Goal: Task Accomplishment & Management: Manage account settings

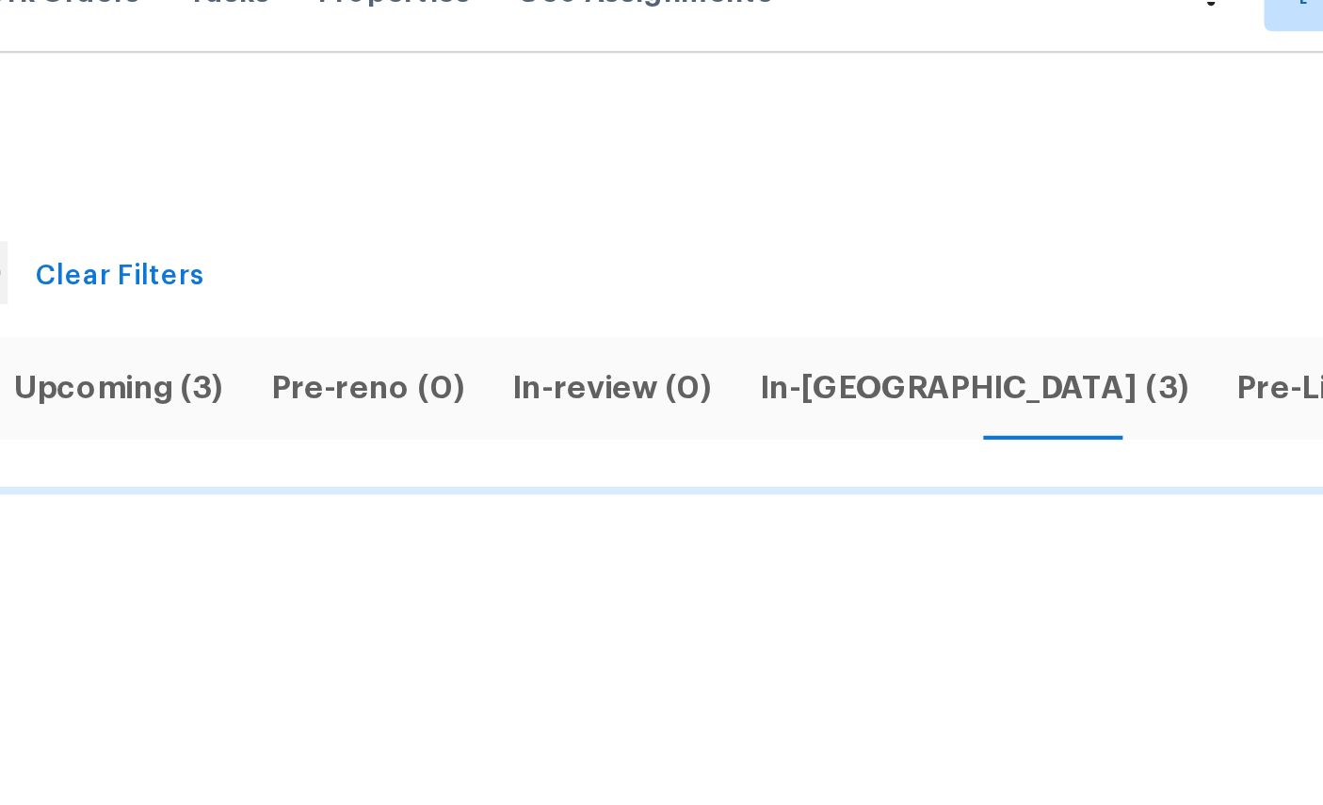
scroll to position [3, 319]
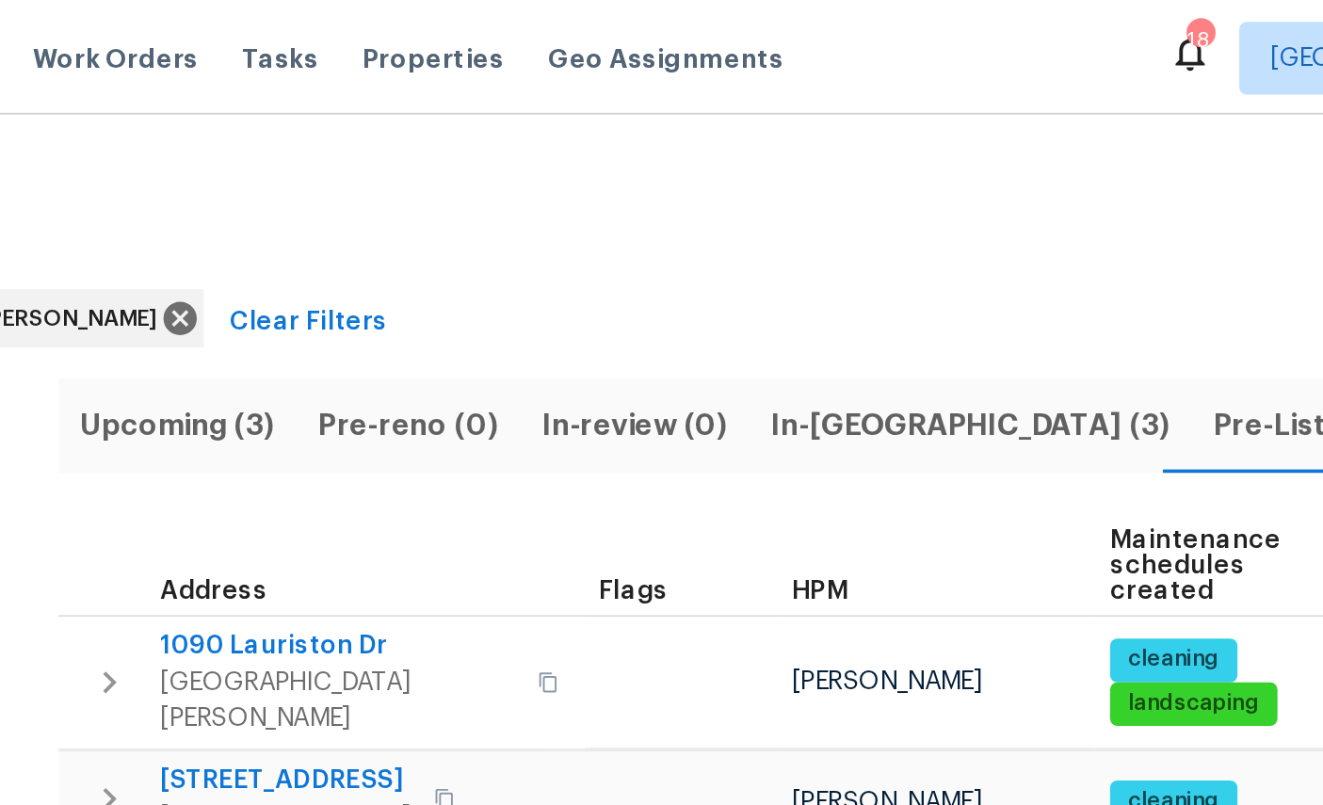
click at [705, 215] on span "In-reno (3)" at bounding box center [808, 220] width 206 height 26
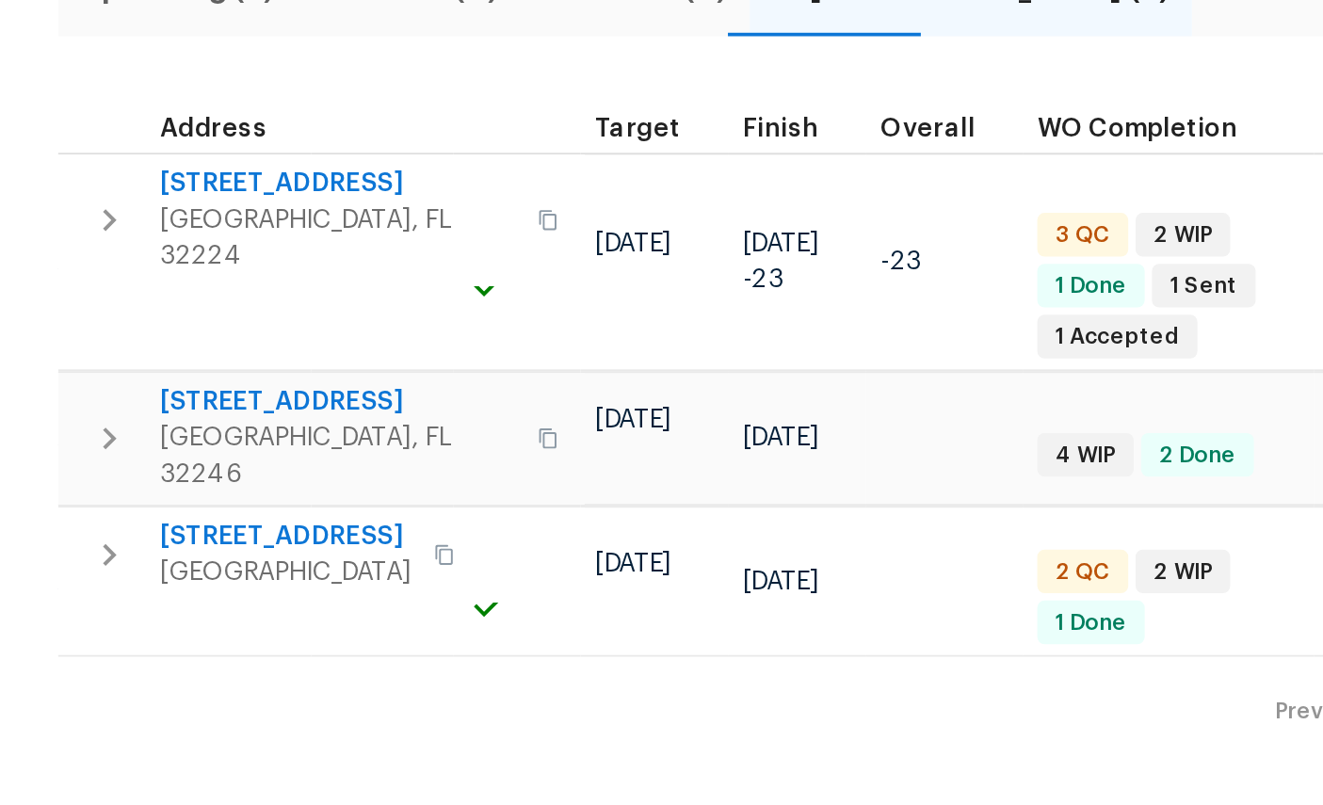
scroll to position [0, 463]
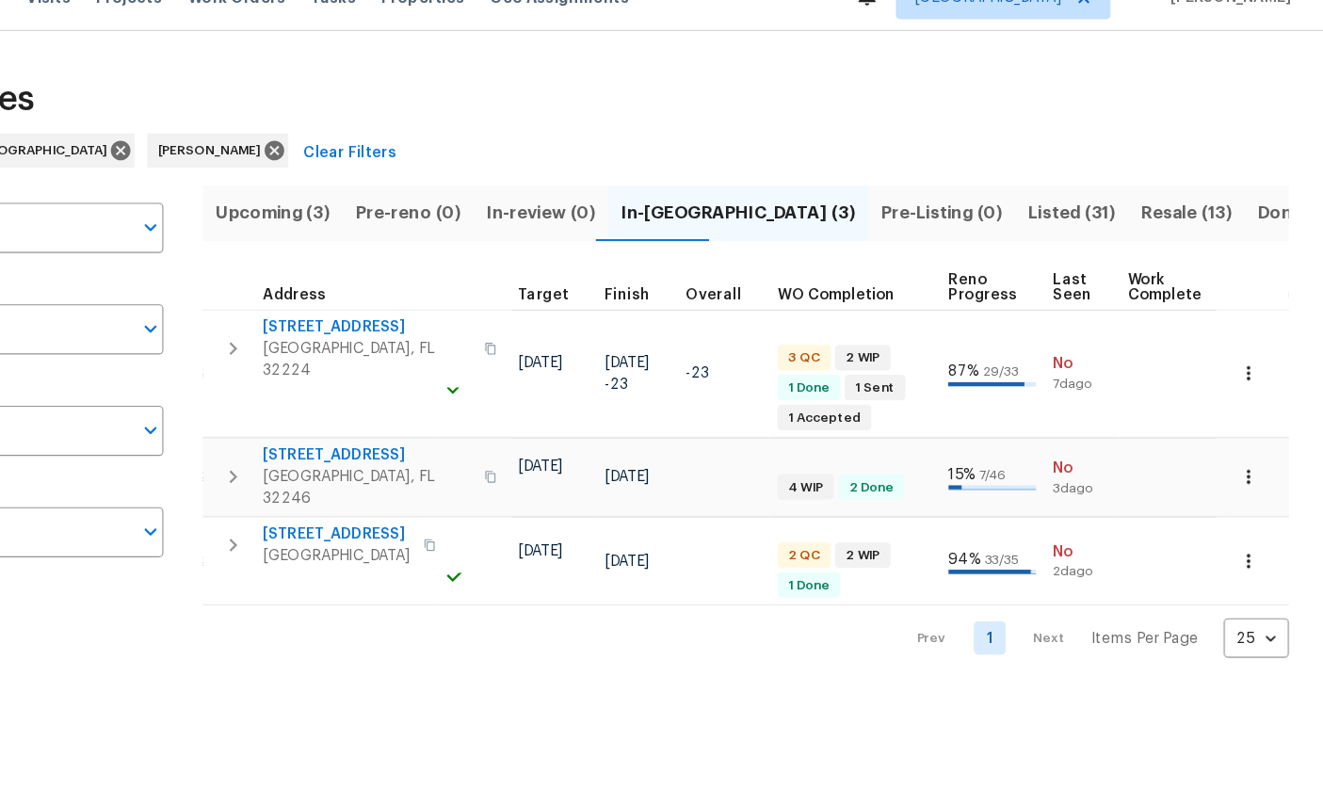
click at [1237, 507] on button "button" at bounding box center [1257, 527] width 41 height 41
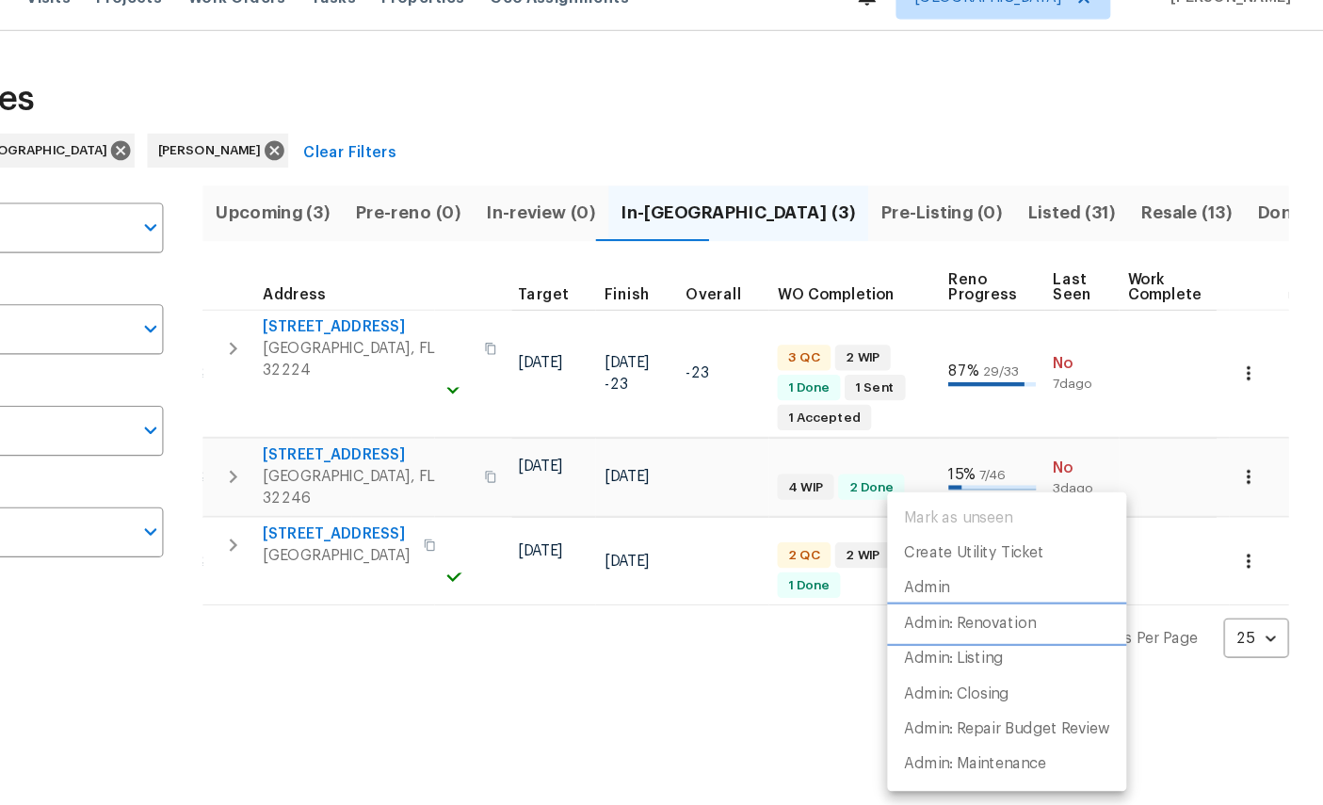
click at [954, 573] on p "Admin: Renovation" at bounding box center [1012, 583] width 116 height 20
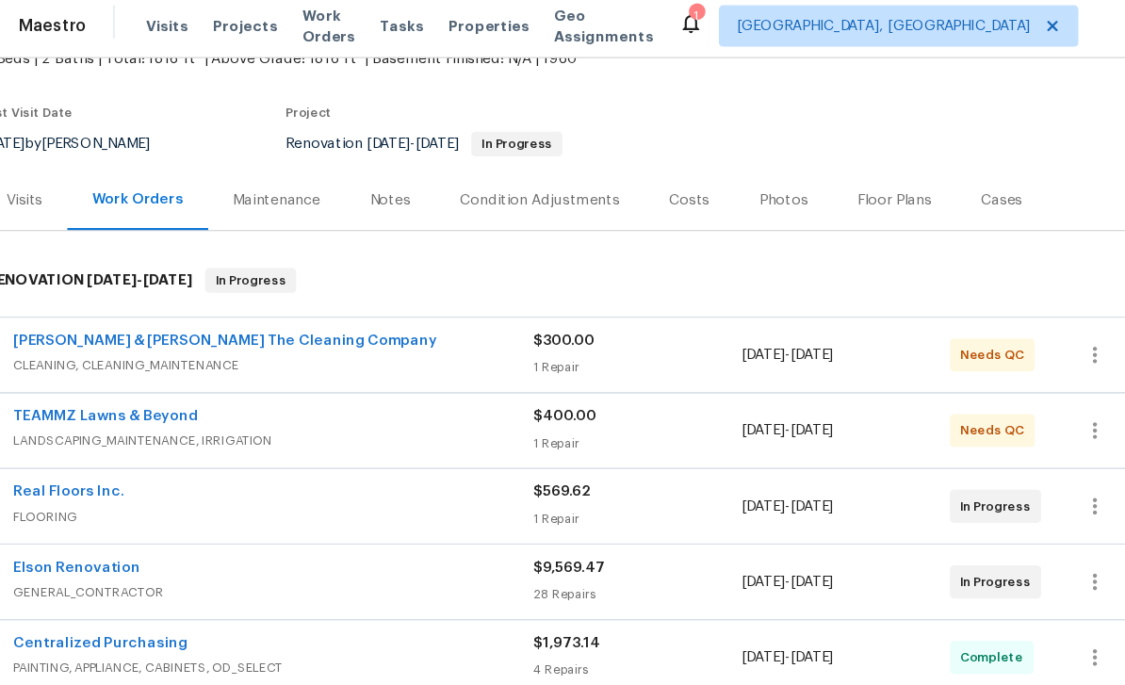
scroll to position [129, 0]
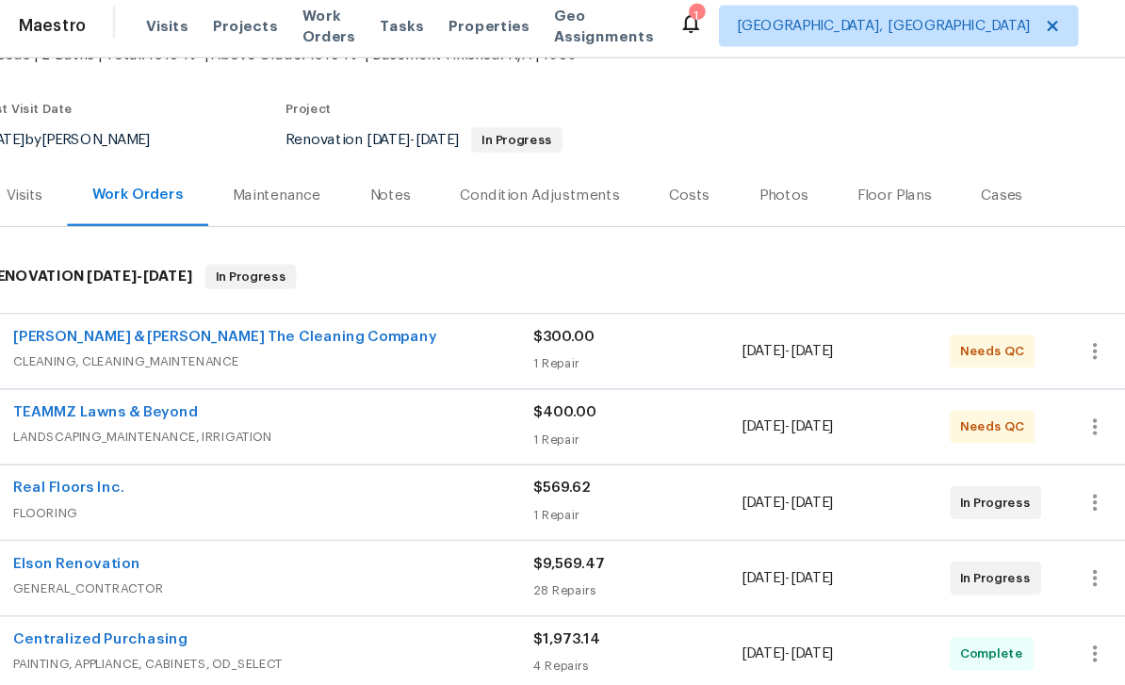
click at [71, 514] on link "Elson Renovation" at bounding box center [116, 518] width 115 height 13
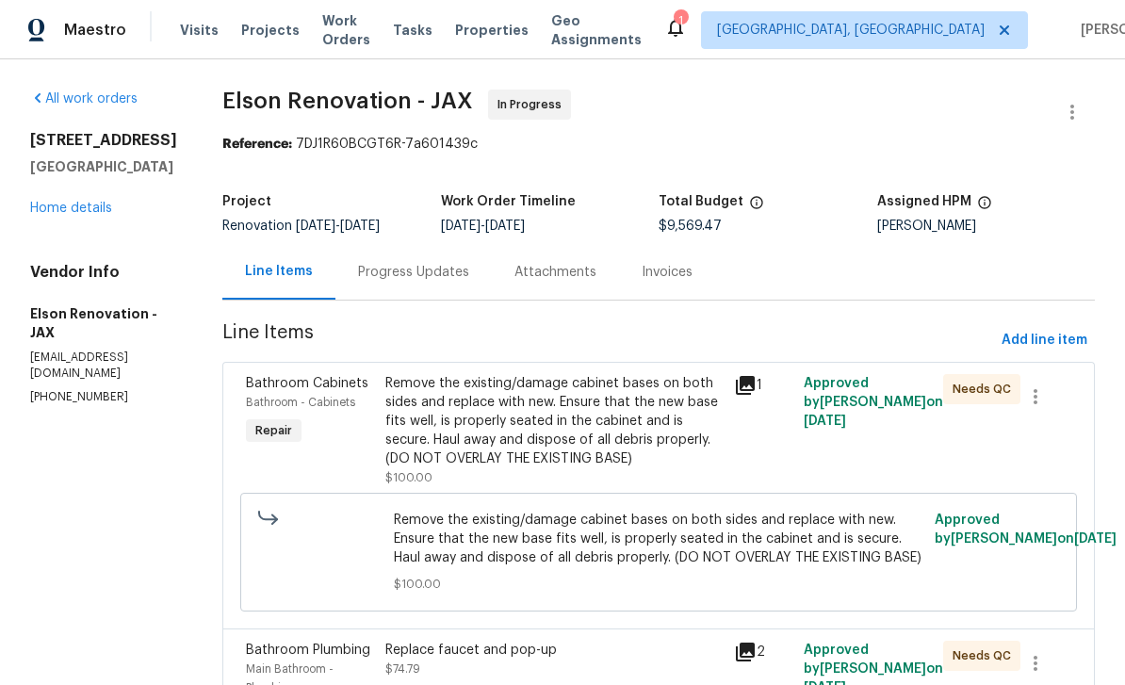
click at [70, 215] on link "Home details" at bounding box center [71, 208] width 82 height 13
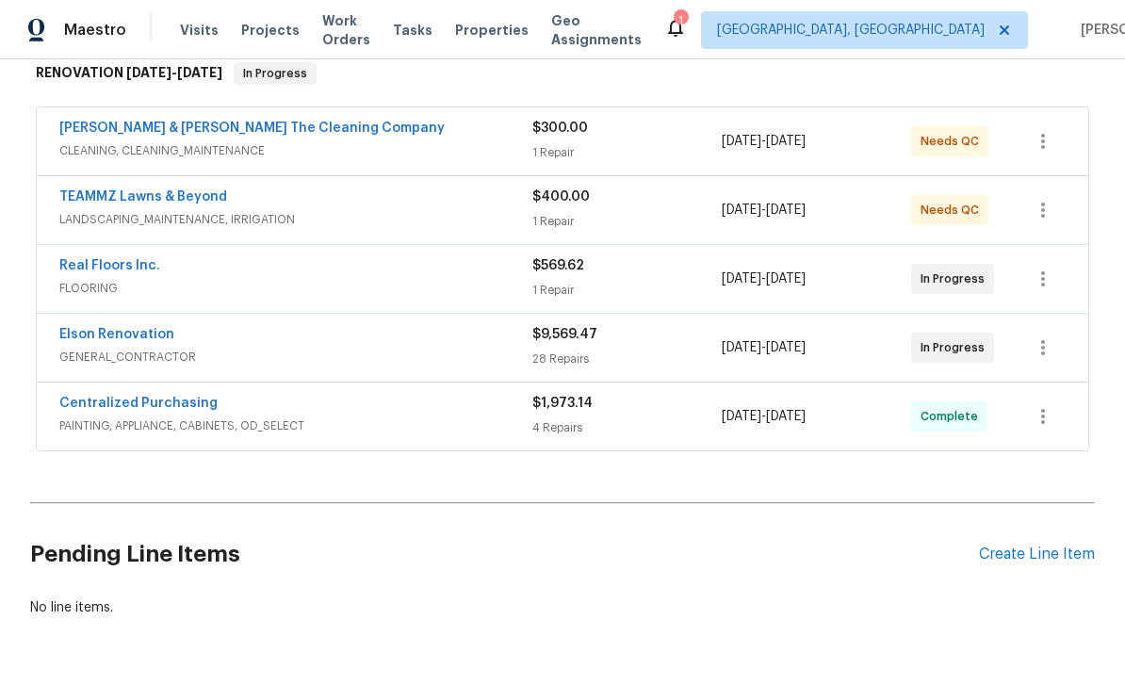
scroll to position [313, 0]
click at [100, 349] on span "GENERAL_CONTRACTOR" at bounding box center [295, 358] width 473 height 19
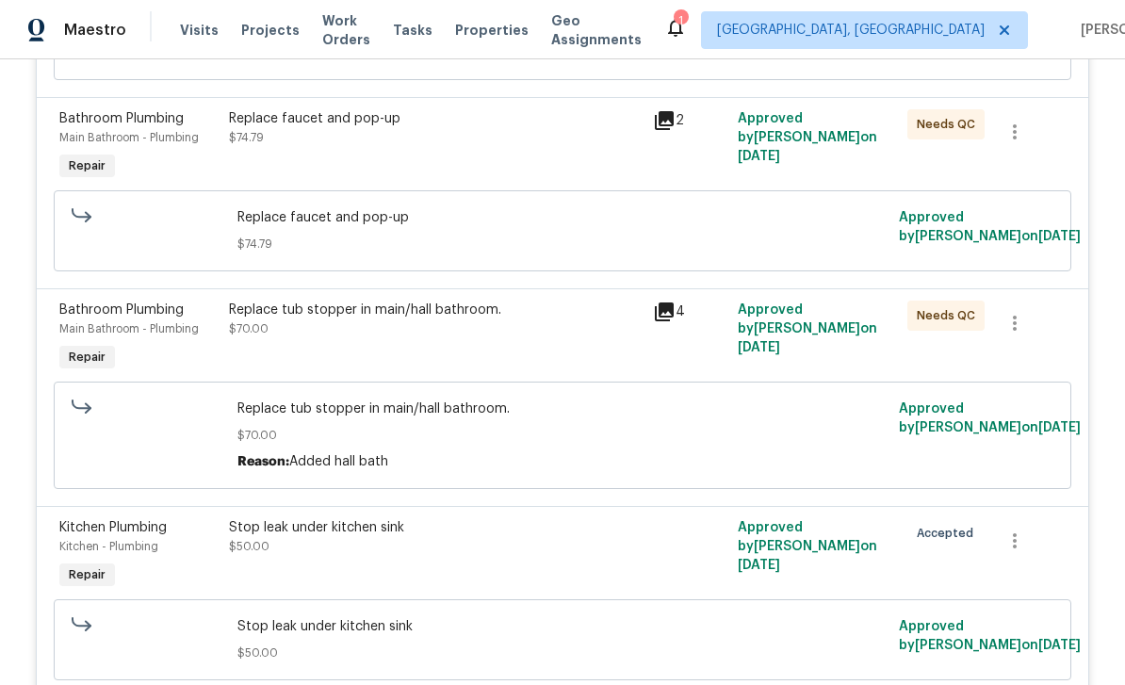
scroll to position [0, 0]
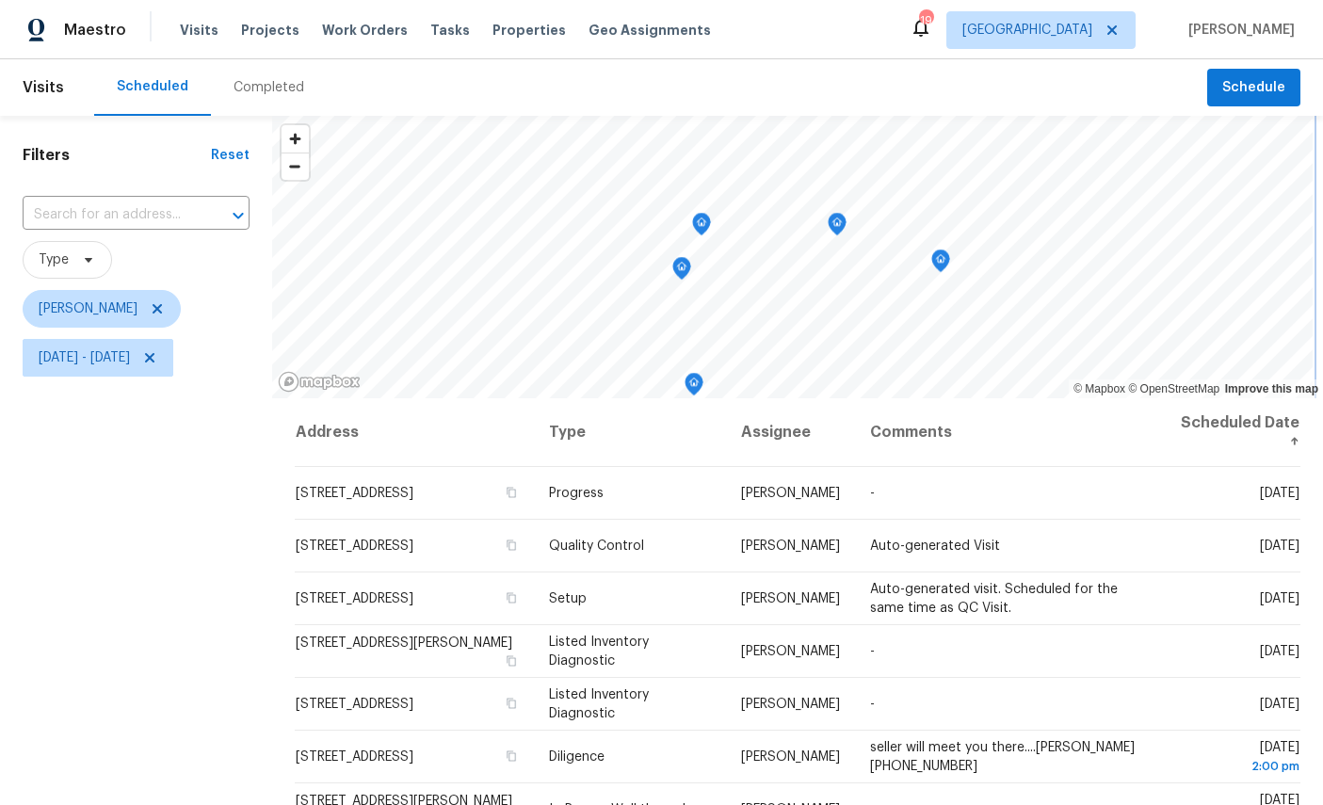
click at [706, 224] on icon "Map marker" at bounding box center [701, 225] width 17 height 22
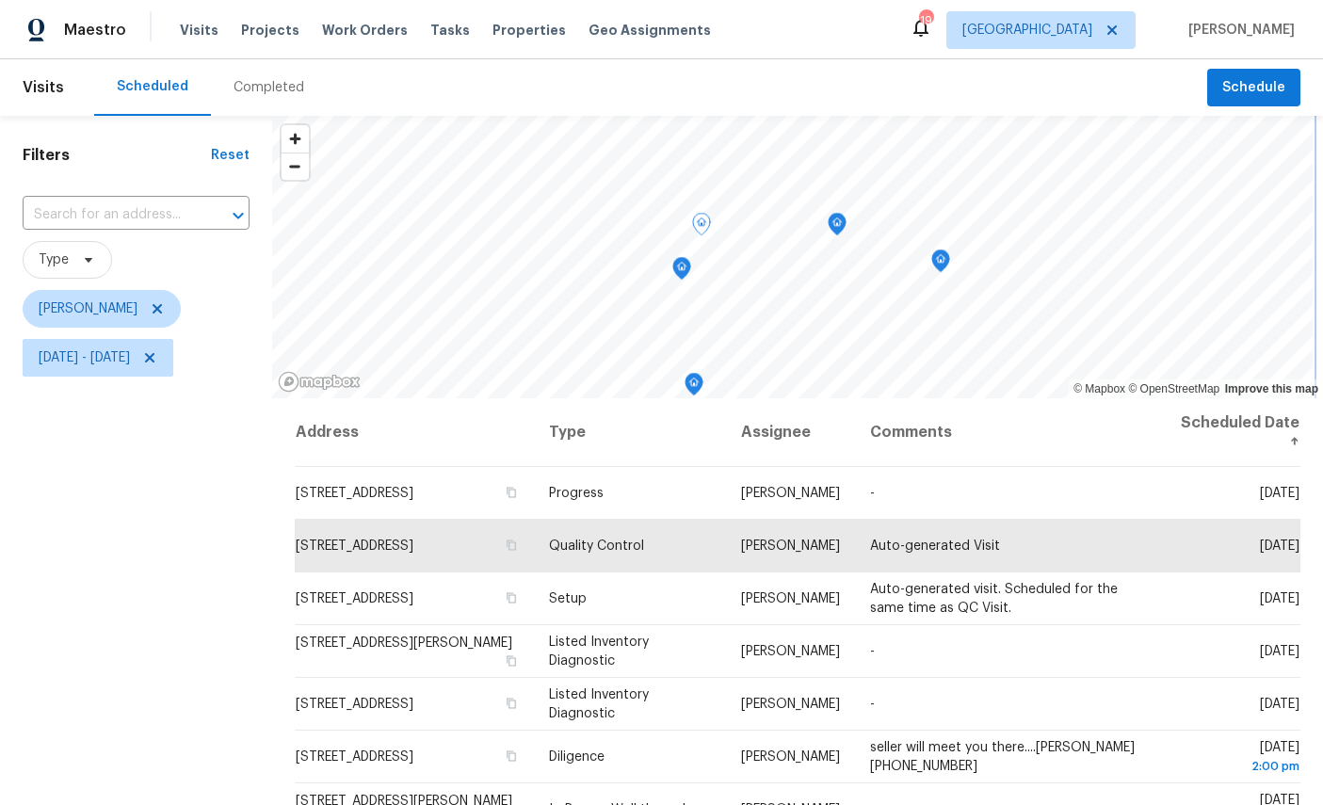
click at [846, 232] on icon "Map marker" at bounding box center [837, 225] width 17 height 22
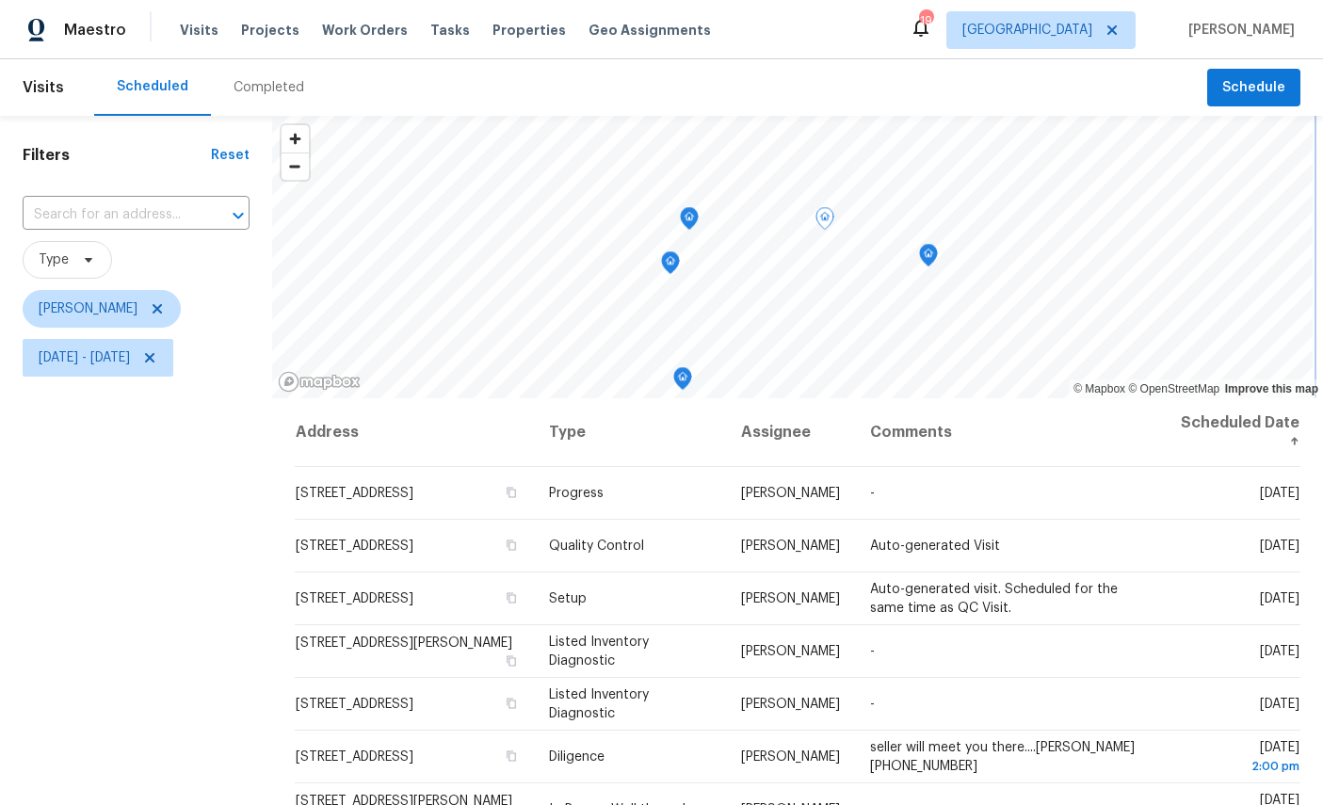
click at [937, 253] on icon "Map marker" at bounding box center [928, 256] width 17 height 22
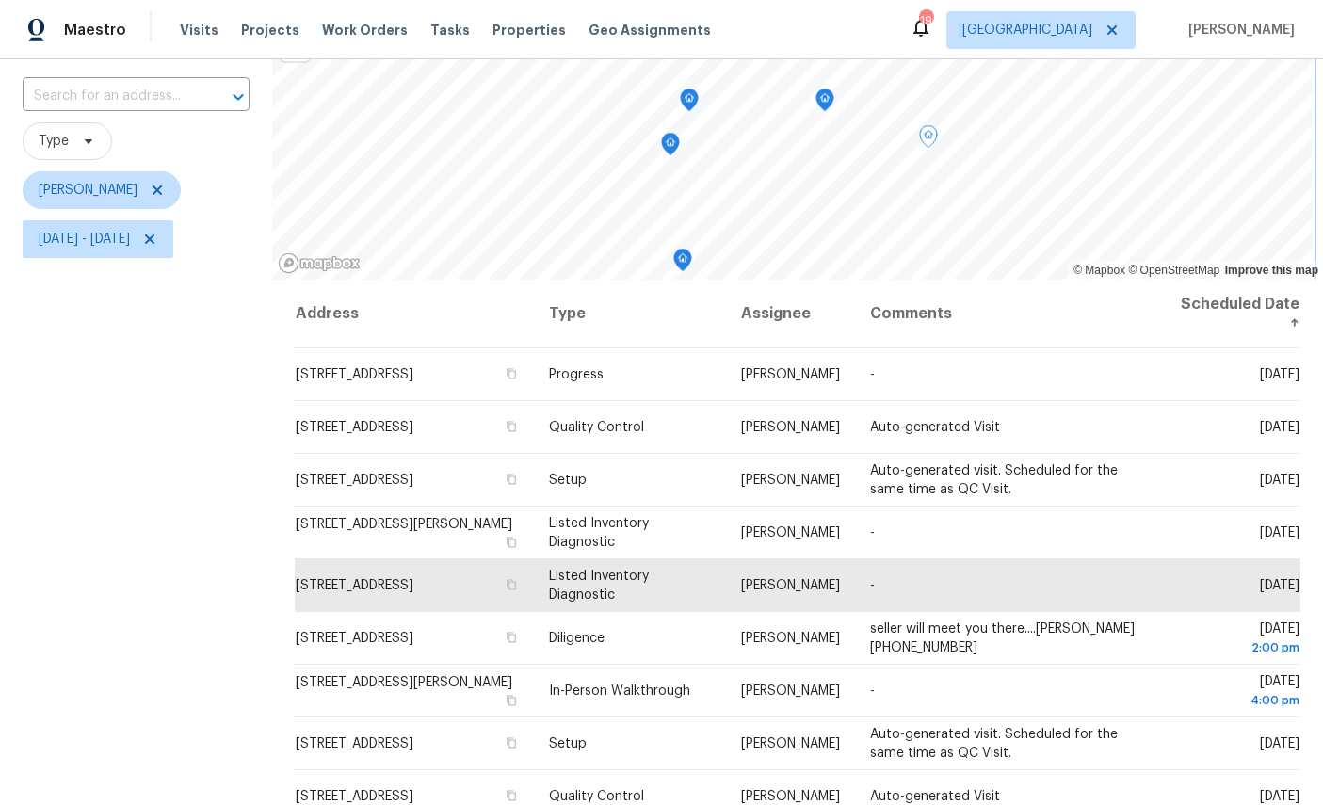
scroll to position [118, 0]
click at [0, 0] on icon at bounding box center [0, 0] width 0 height 0
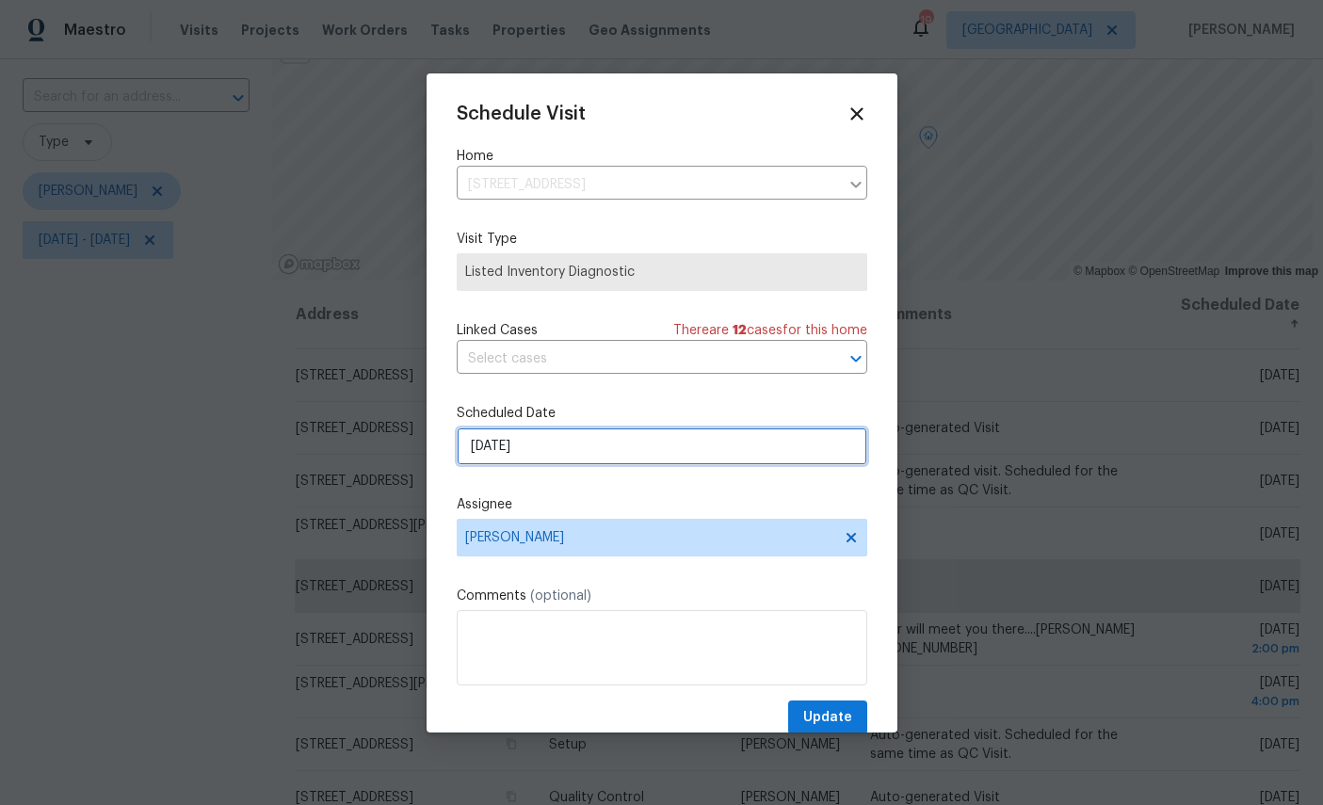
click at [600, 444] on input "8/27/2025" at bounding box center [662, 447] width 411 height 38
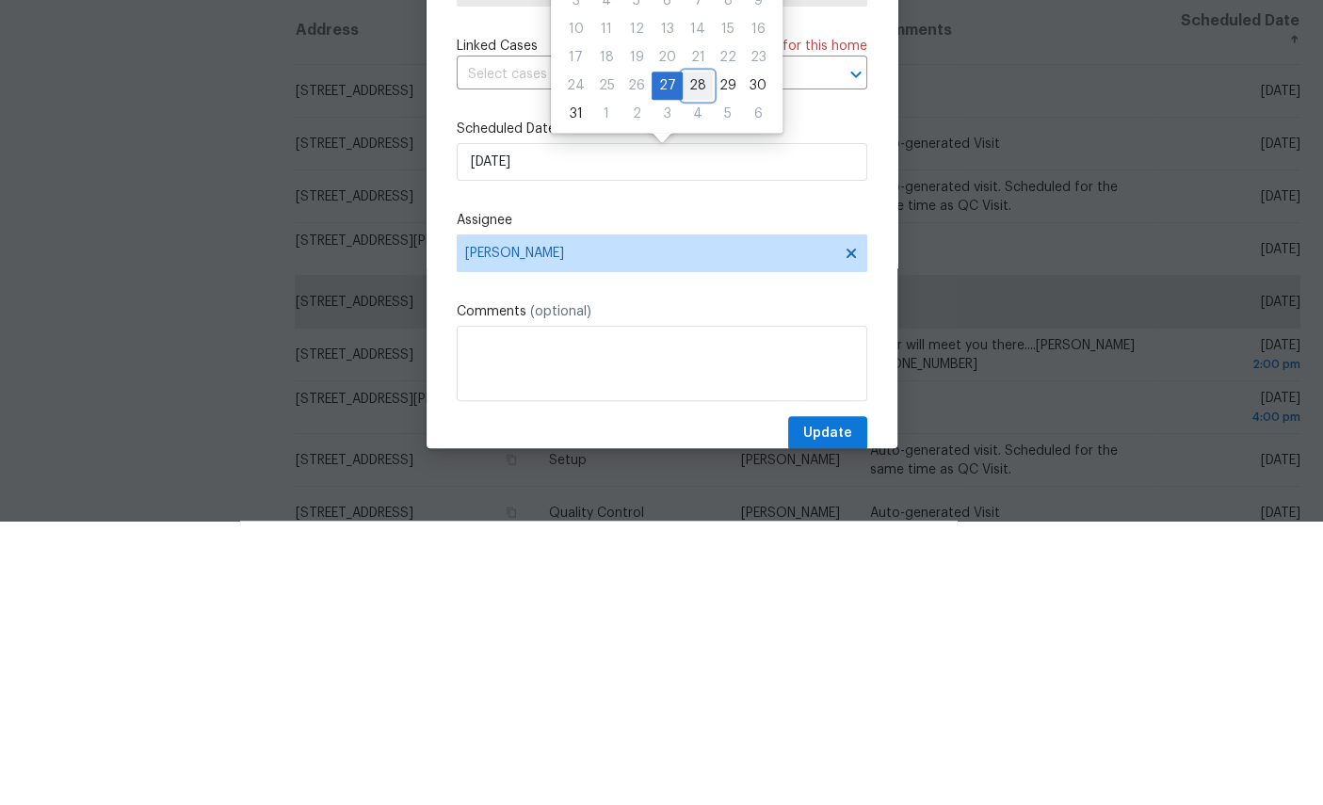
click at [703, 357] on div "28" at bounding box center [698, 370] width 30 height 26
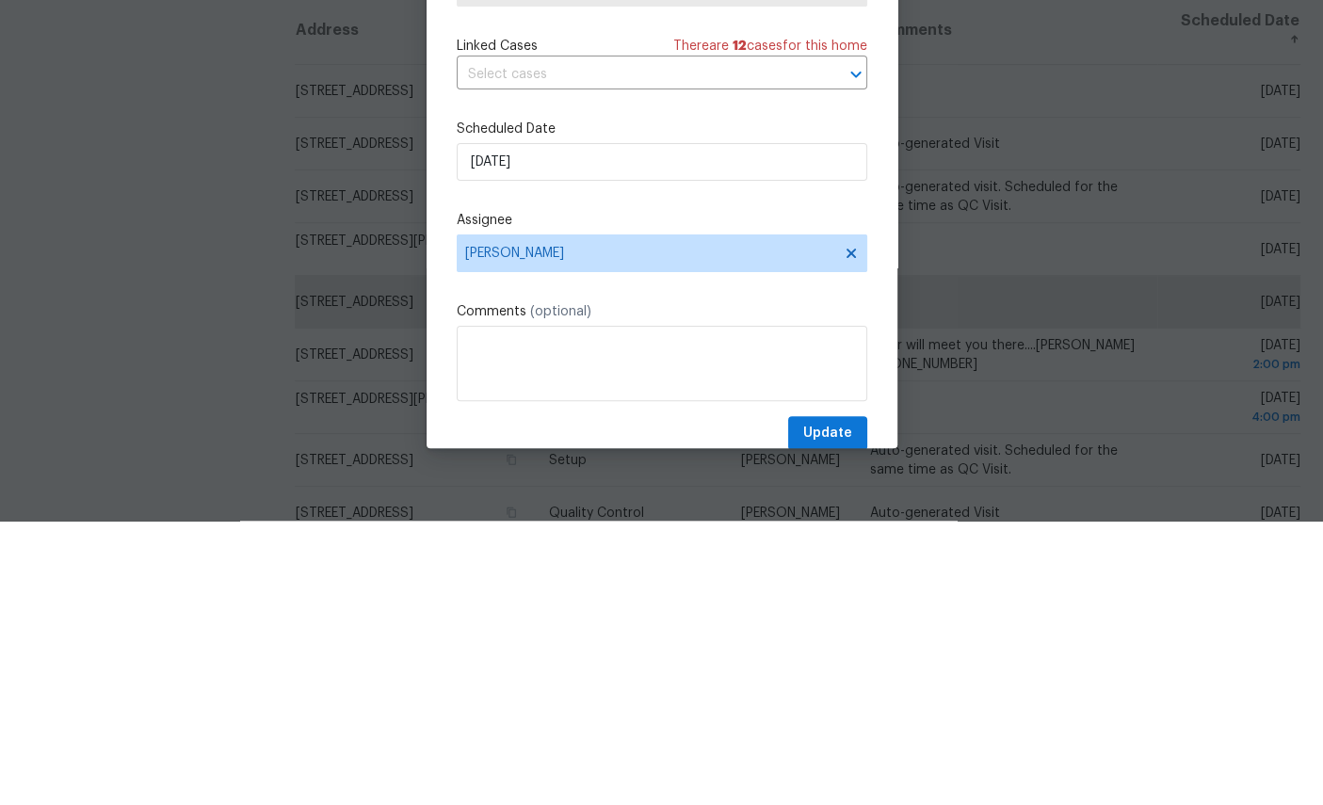
type input "8/28/2025"
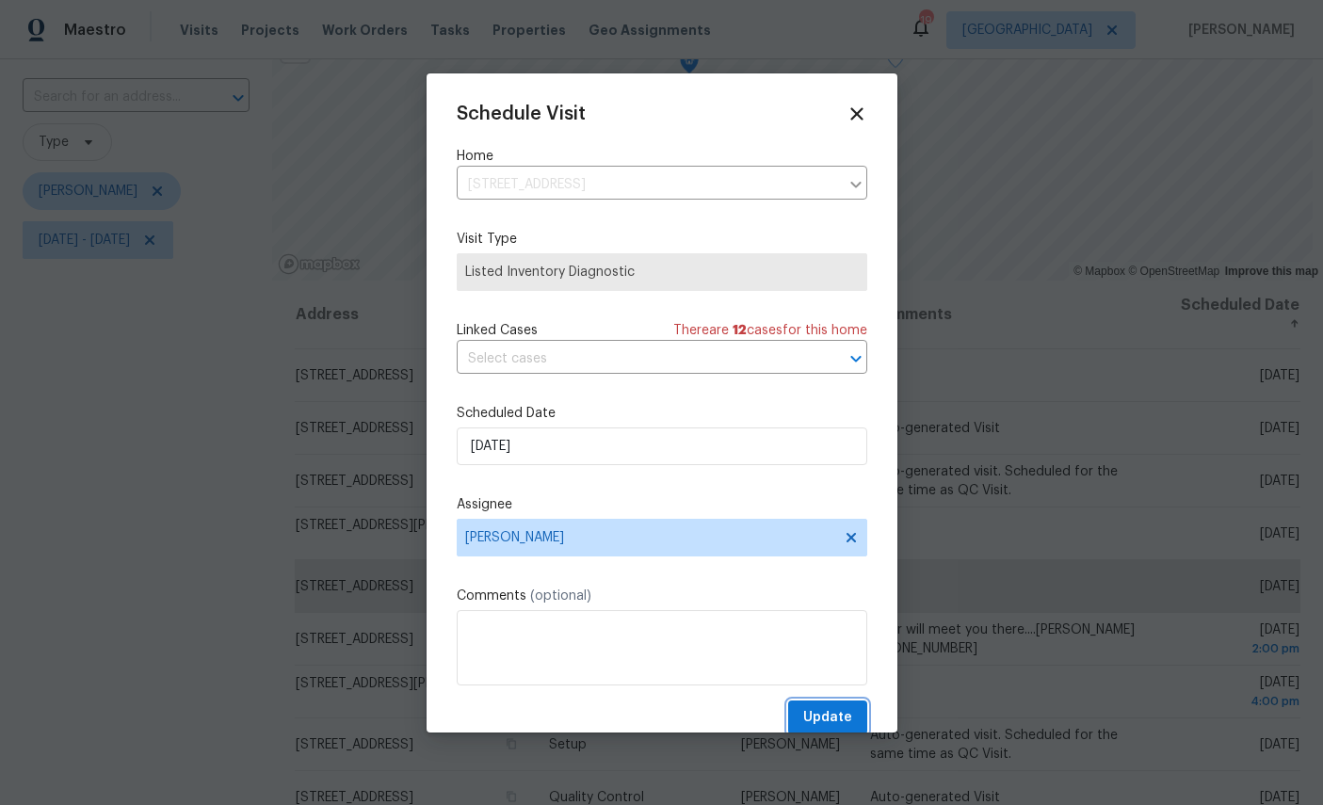
click at [841, 717] on span "Update" at bounding box center [828, 718] width 49 height 24
